Goal: Information Seeking & Learning: Check status

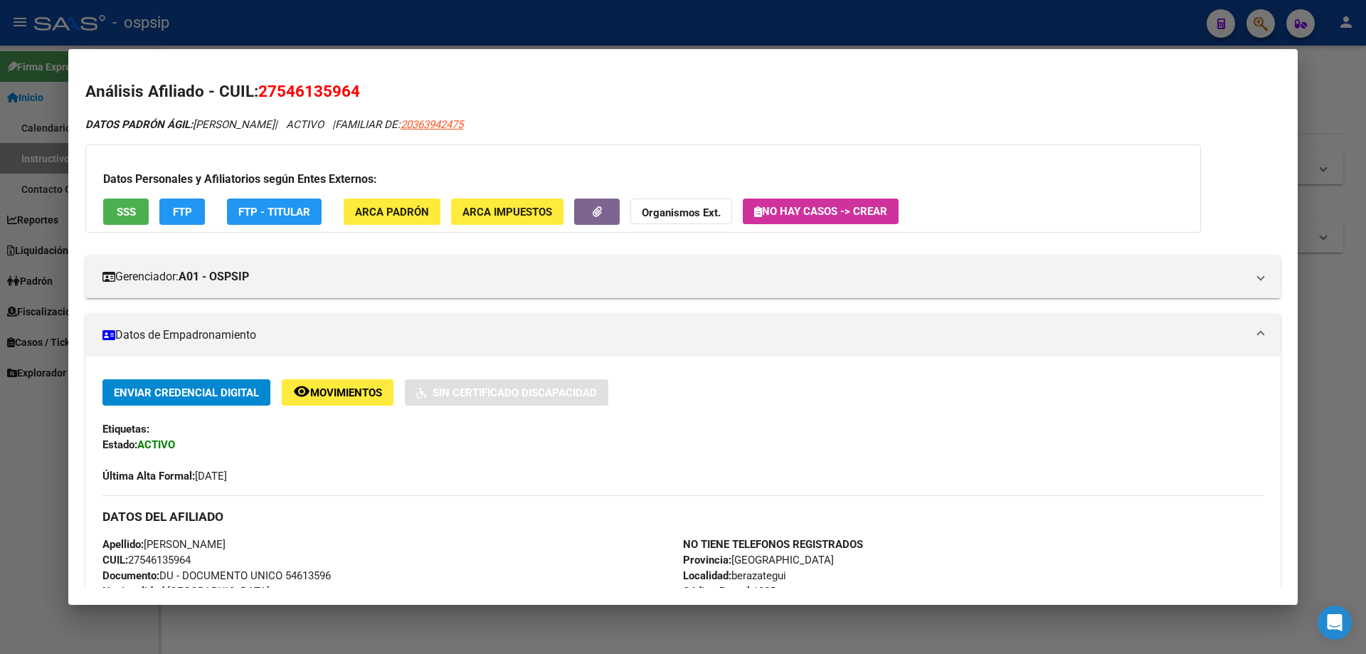
click at [1365, 418] on div at bounding box center [683, 327] width 1366 height 654
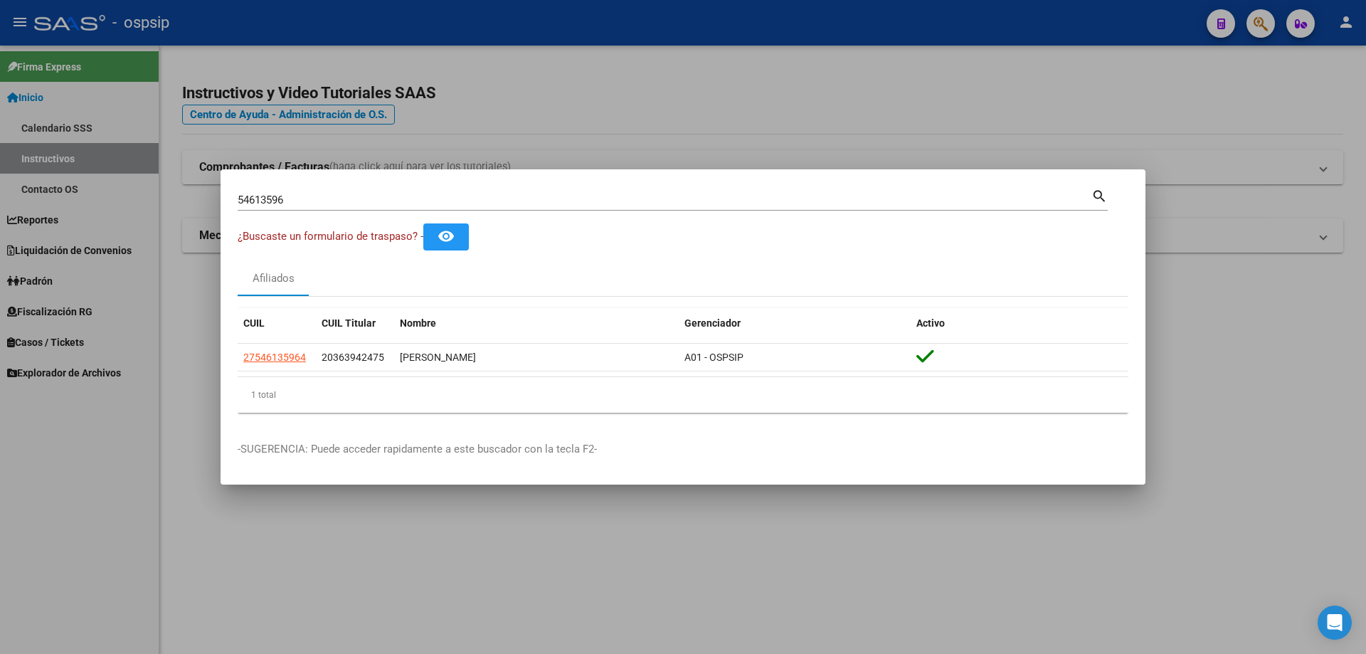
click at [527, 519] on div at bounding box center [683, 327] width 1366 height 654
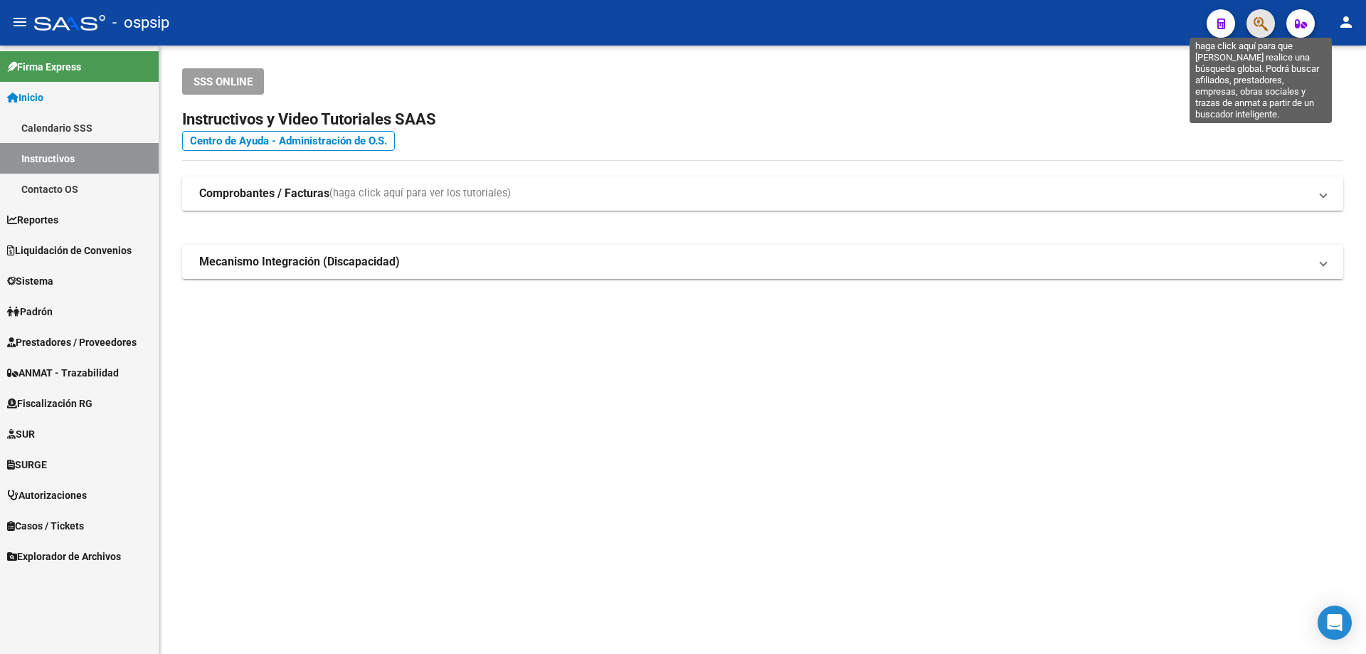
click at [1255, 22] on icon "button" at bounding box center [1260, 24] width 14 height 16
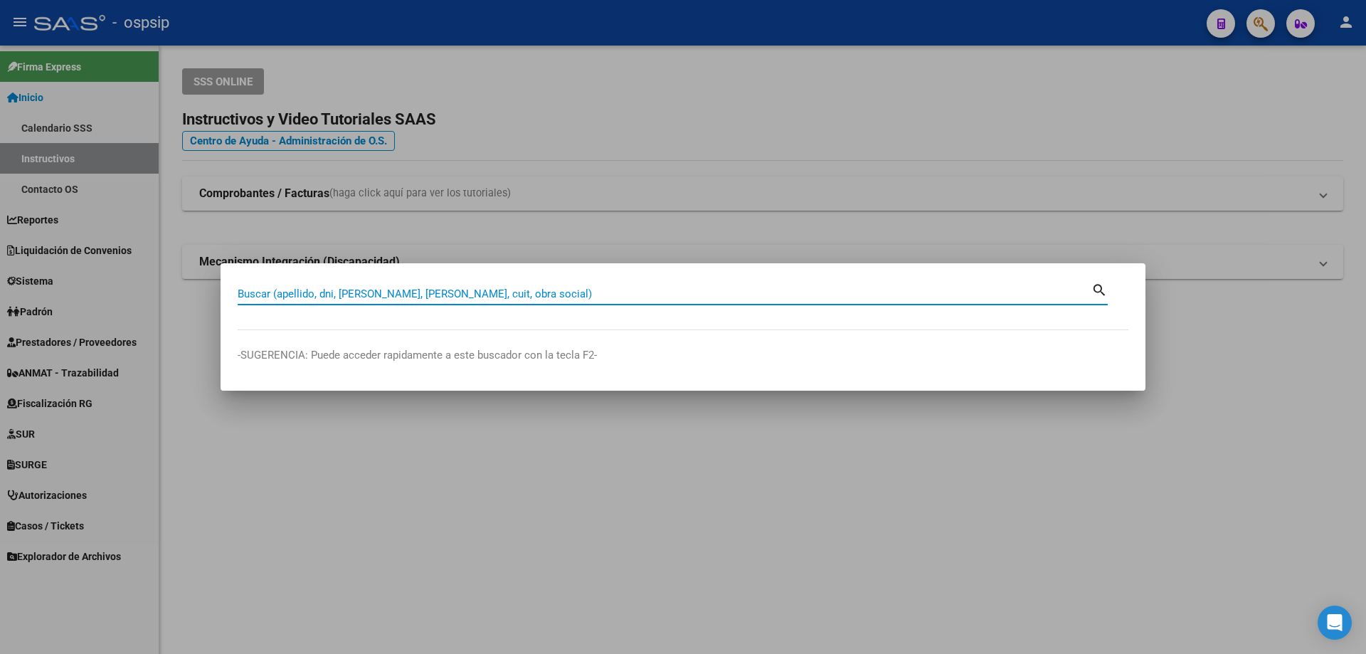
click at [556, 294] on input "Buscar (apellido, dni, [PERSON_NAME], [PERSON_NAME], cuit, obra social)" at bounding box center [665, 293] width 854 height 13
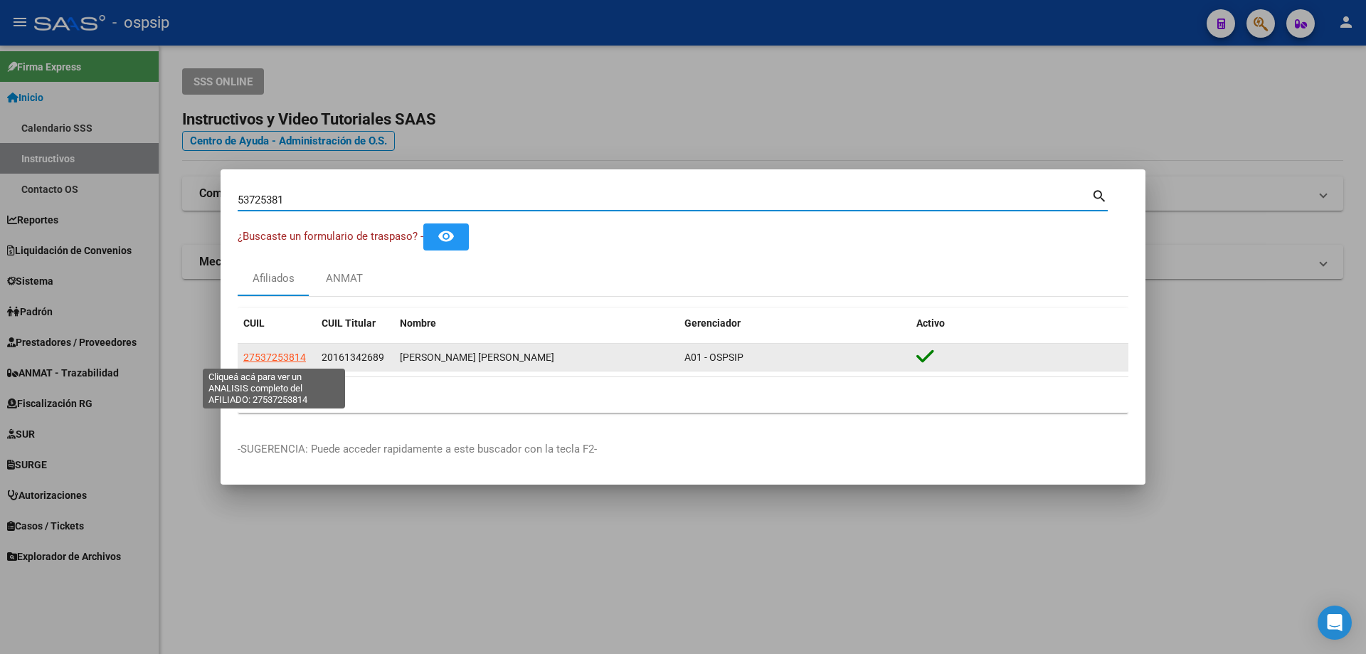
click at [289, 357] on span "27537253814" at bounding box center [274, 356] width 63 height 11
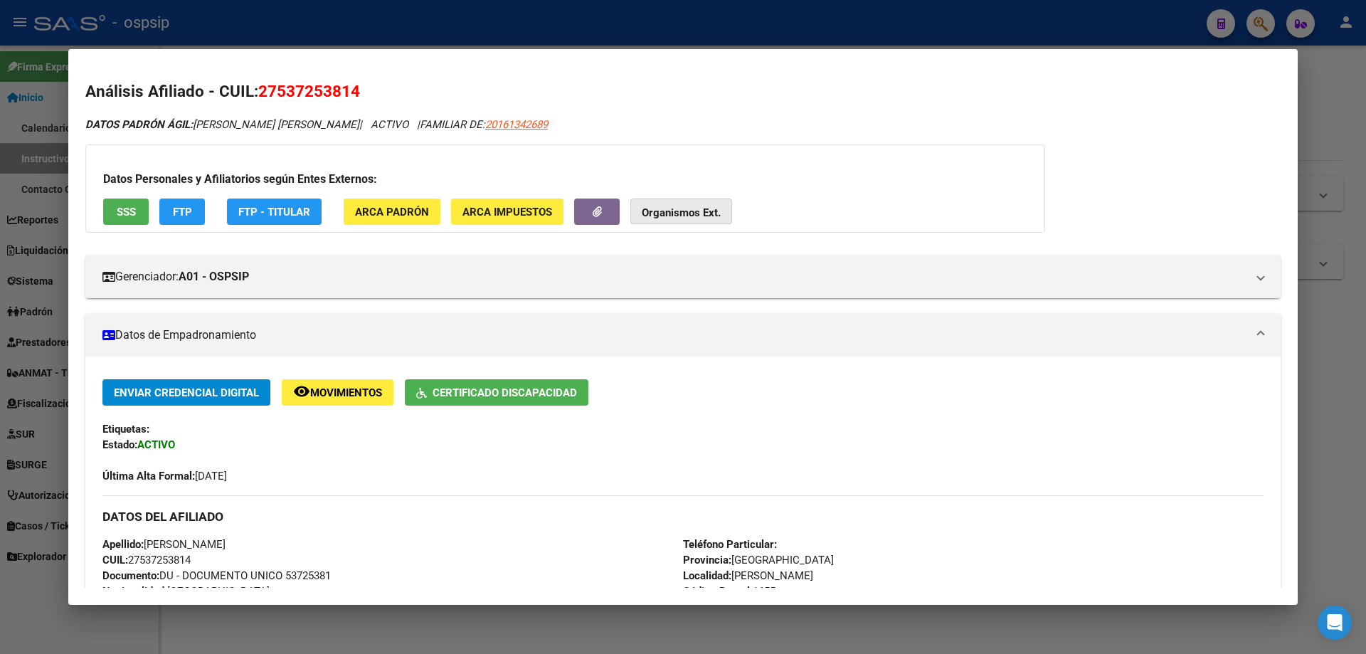
click at [658, 210] on strong "Organismos Ext." at bounding box center [681, 212] width 79 height 13
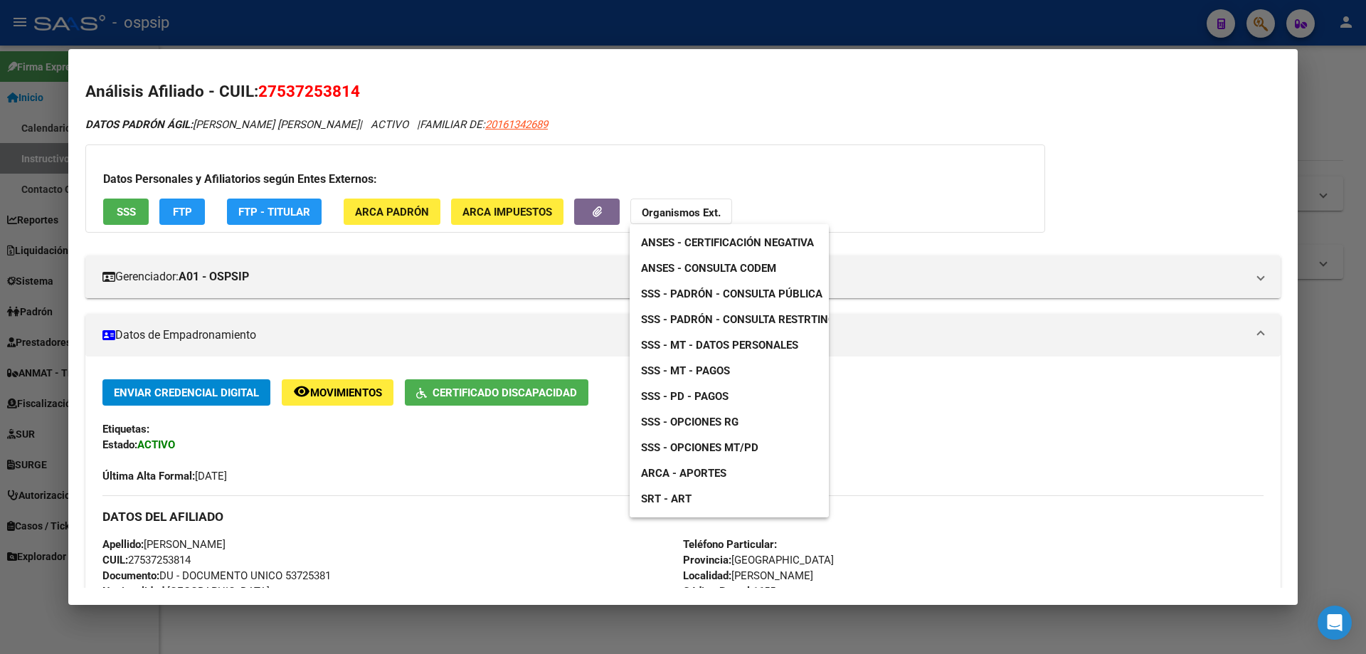
click at [658, 210] on div at bounding box center [683, 327] width 1366 height 654
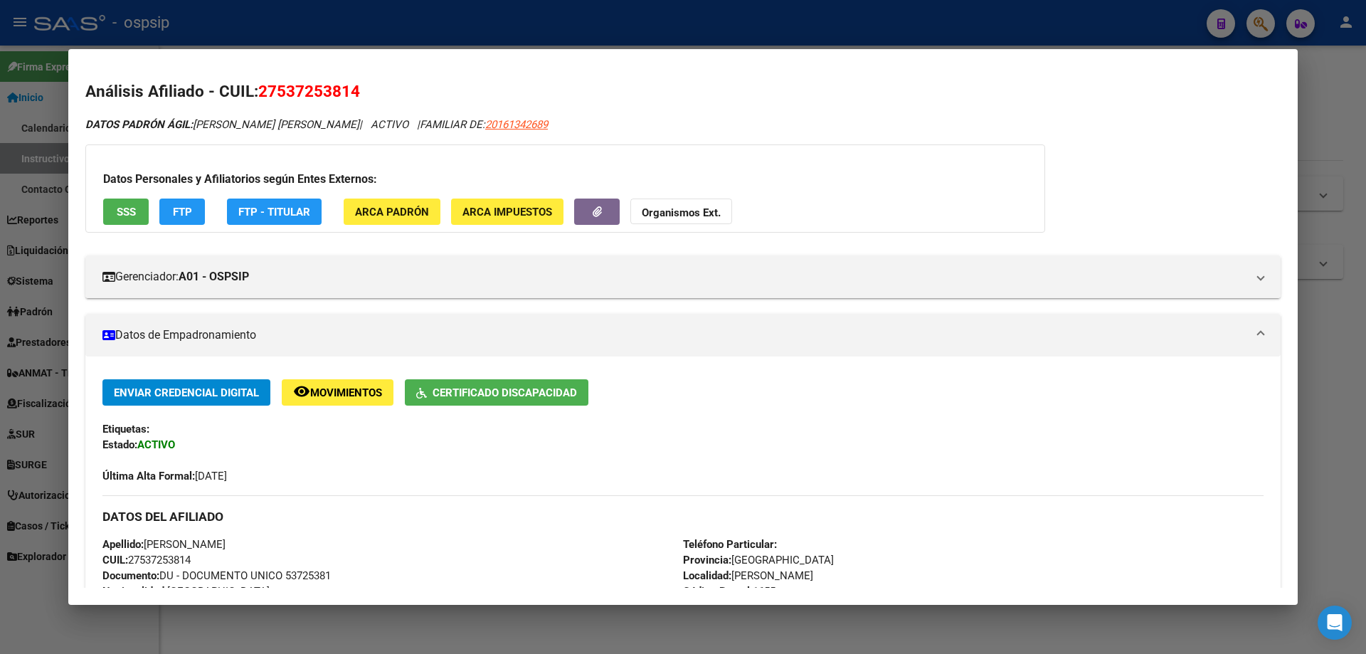
click at [1002, 219] on div "Datos Personales y Afiliatorios según Entes Externos: SSS FTP FTP - Titular ARC…" at bounding box center [565, 188] width 960 height 88
click at [1342, 426] on div at bounding box center [683, 327] width 1366 height 654
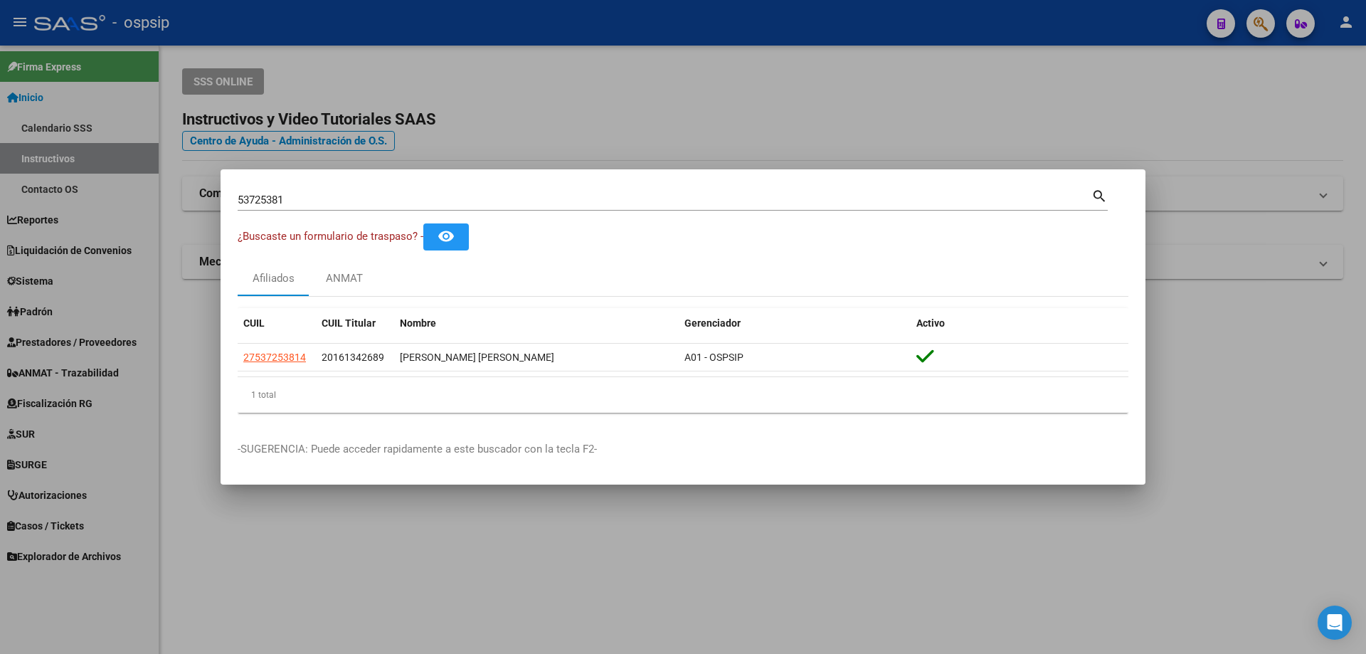
click at [425, 195] on input "53725381" at bounding box center [665, 199] width 854 height 13
type input "5"
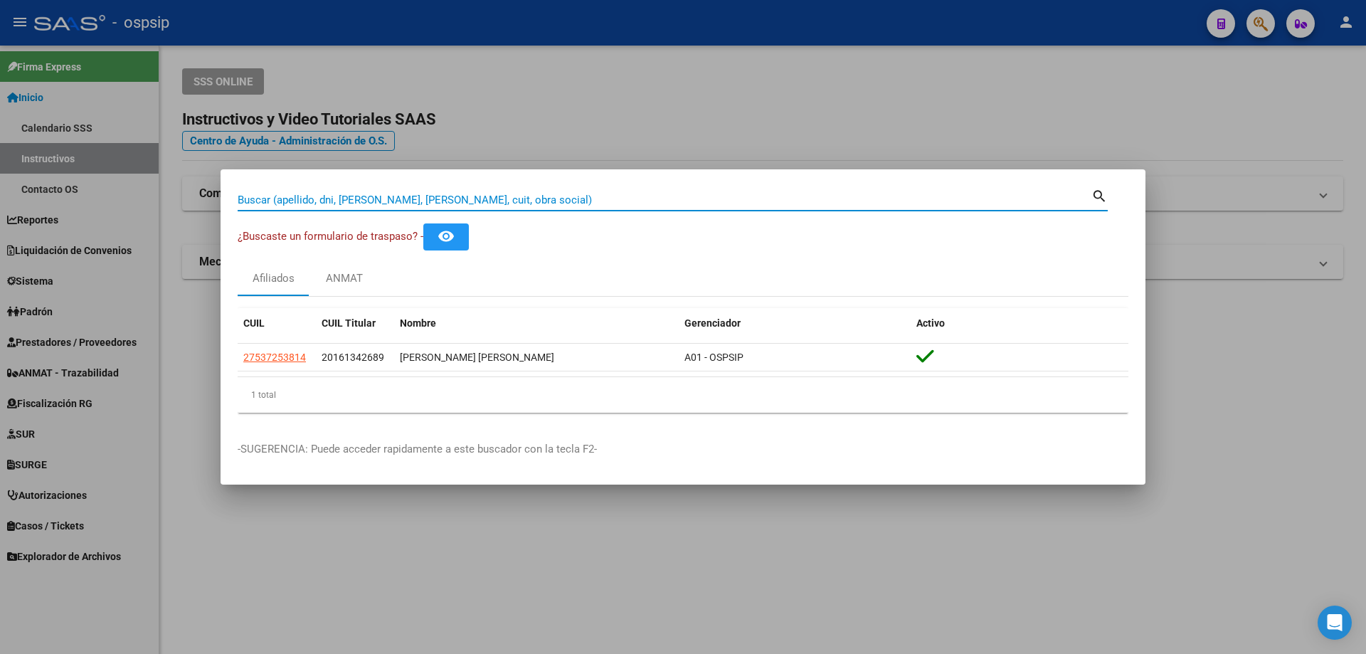
paste input "43515421"
type input "43515421"
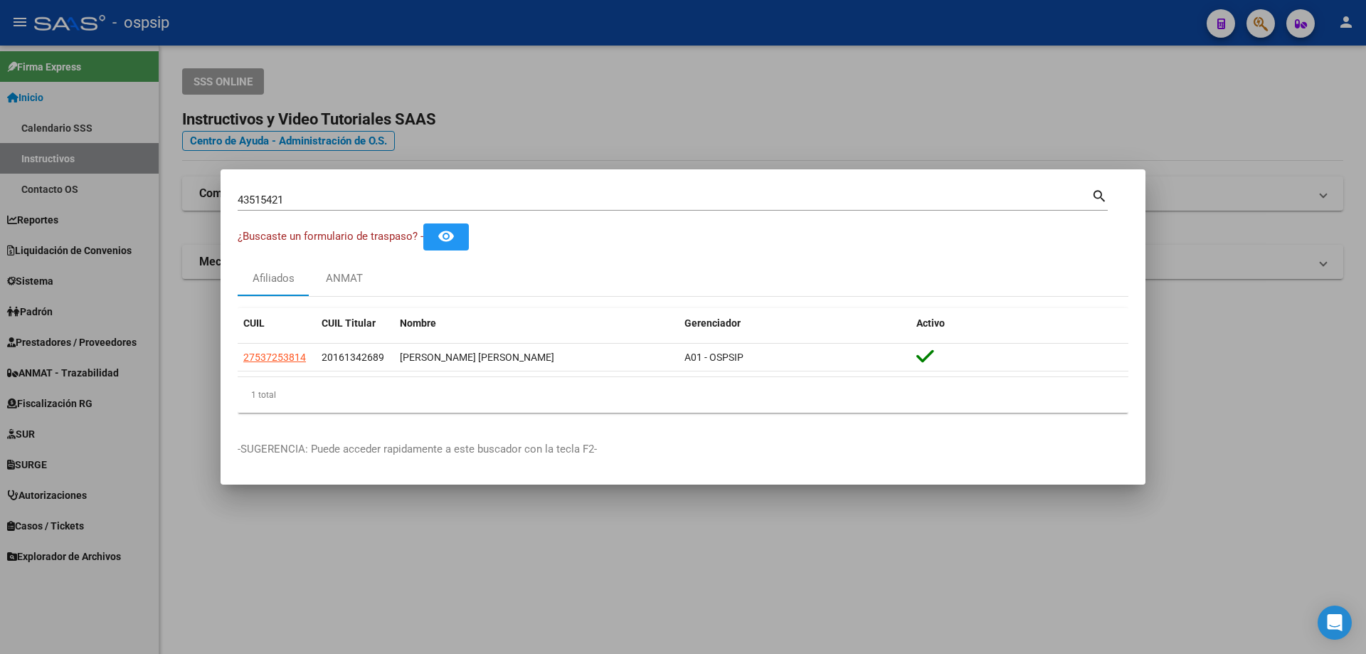
click at [418, 186] on div "43515421 Buscar (apellido, dni, cuil, nro traspaso, cuit, obra social) search" at bounding box center [673, 198] width 870 height 24
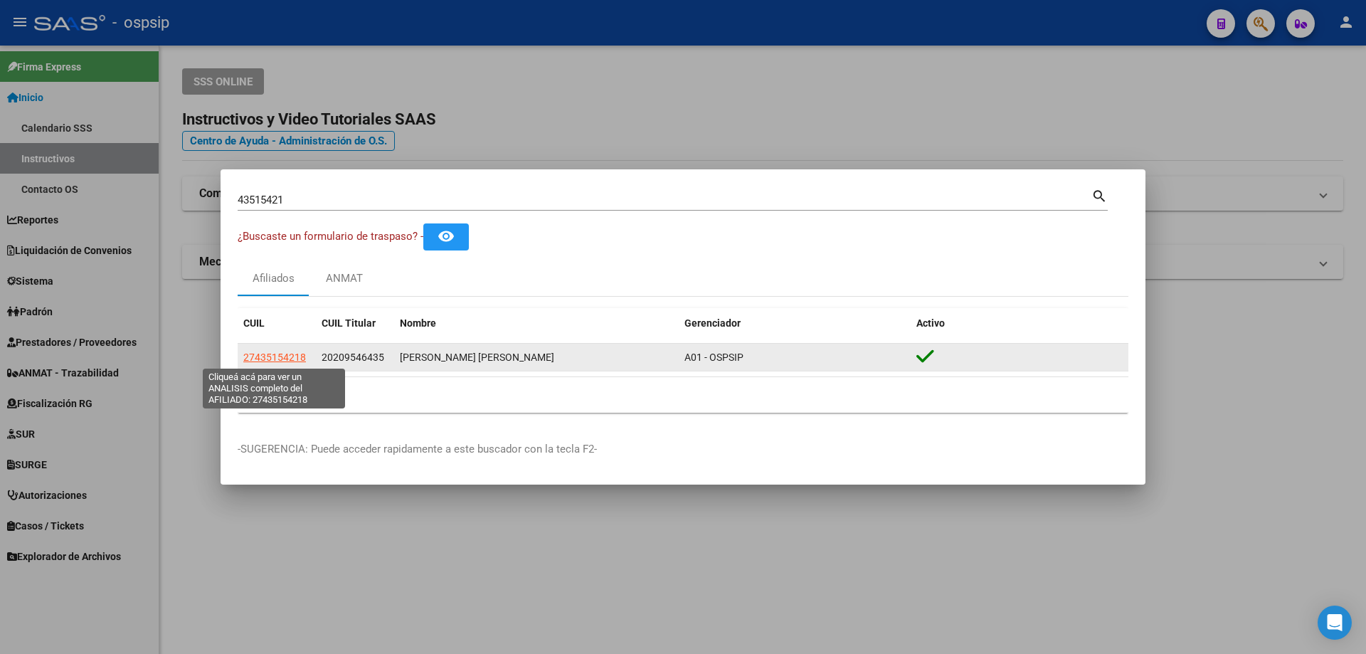
click at [292, 356] on span "27435154218" at bounding box center [274, 356] width 63 height 11
type textarea "27435154218"
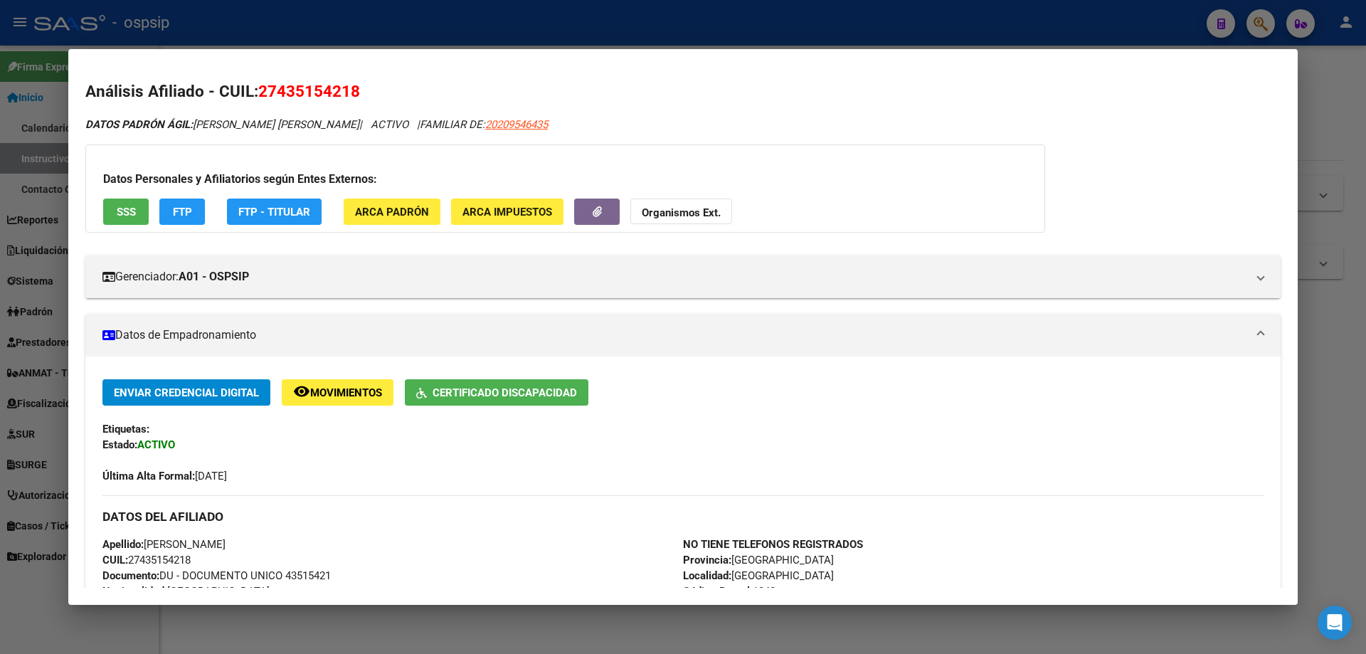
click at [253, 206] on span "FTP - Titular" at bounding box center [274, 212] width 72 height 13
